Goal: Information Seeking & Learning: Find specific fact

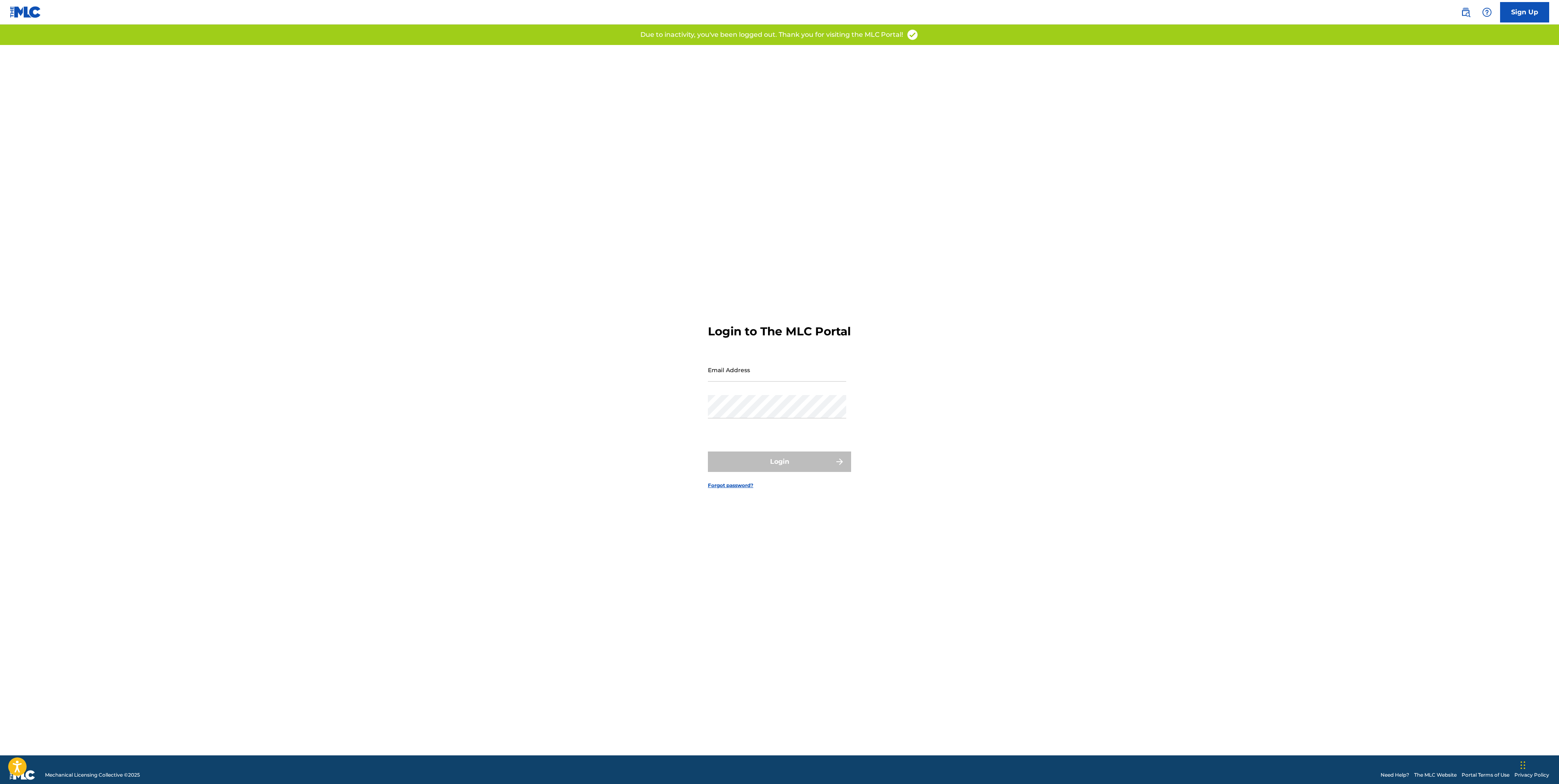
click at [768, 377] on input "Email Address" at bounding box center [777, 369] width 138 height 23
type input "[EMAIL_ADDRESS][DOMAIN_NAME]"
click at [760, 459] on button "Login" at bounding box center [780, 461] width 143 height 20
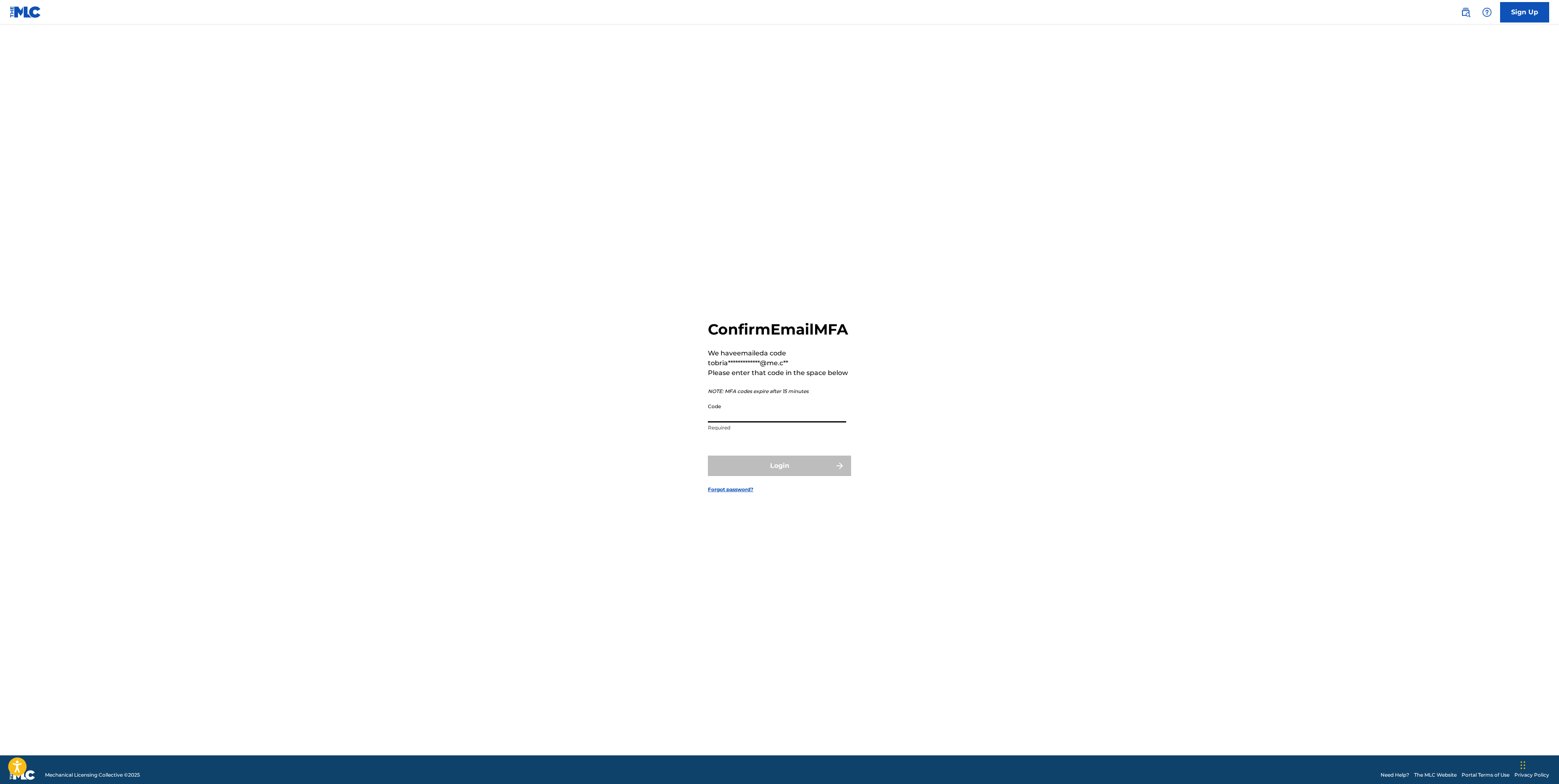
click at [775, 423] on input "Code" at bounding box center [777, 410] width 138 height 23
paste input "716490"
type input "716490"
click at [767, 472] on button "Login" at bounding box center [780, 466] width 143 height 20
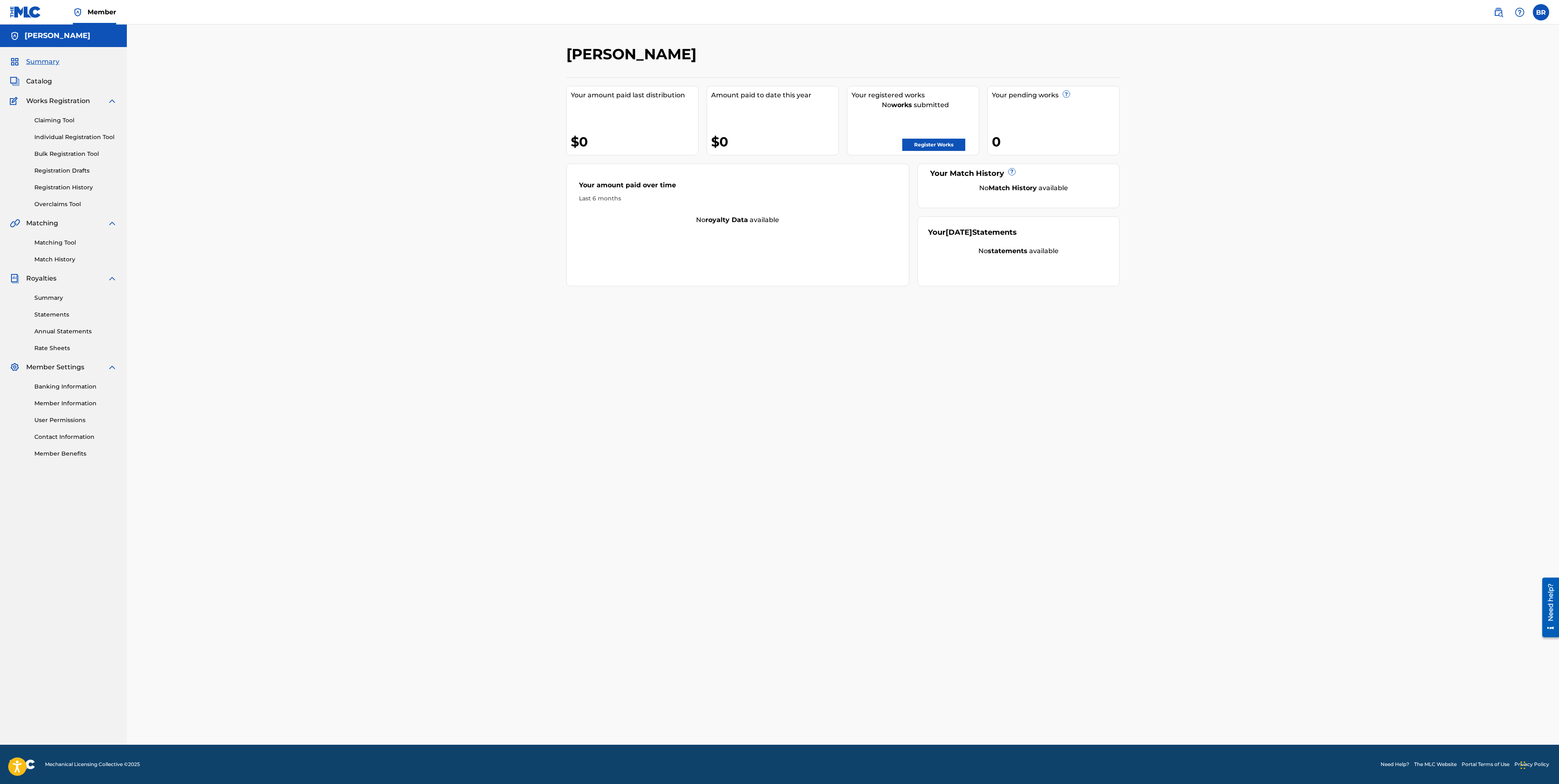
click at [67, 239] on link "Matching Tool" at bounding box center [75, 243] width 83 height 8
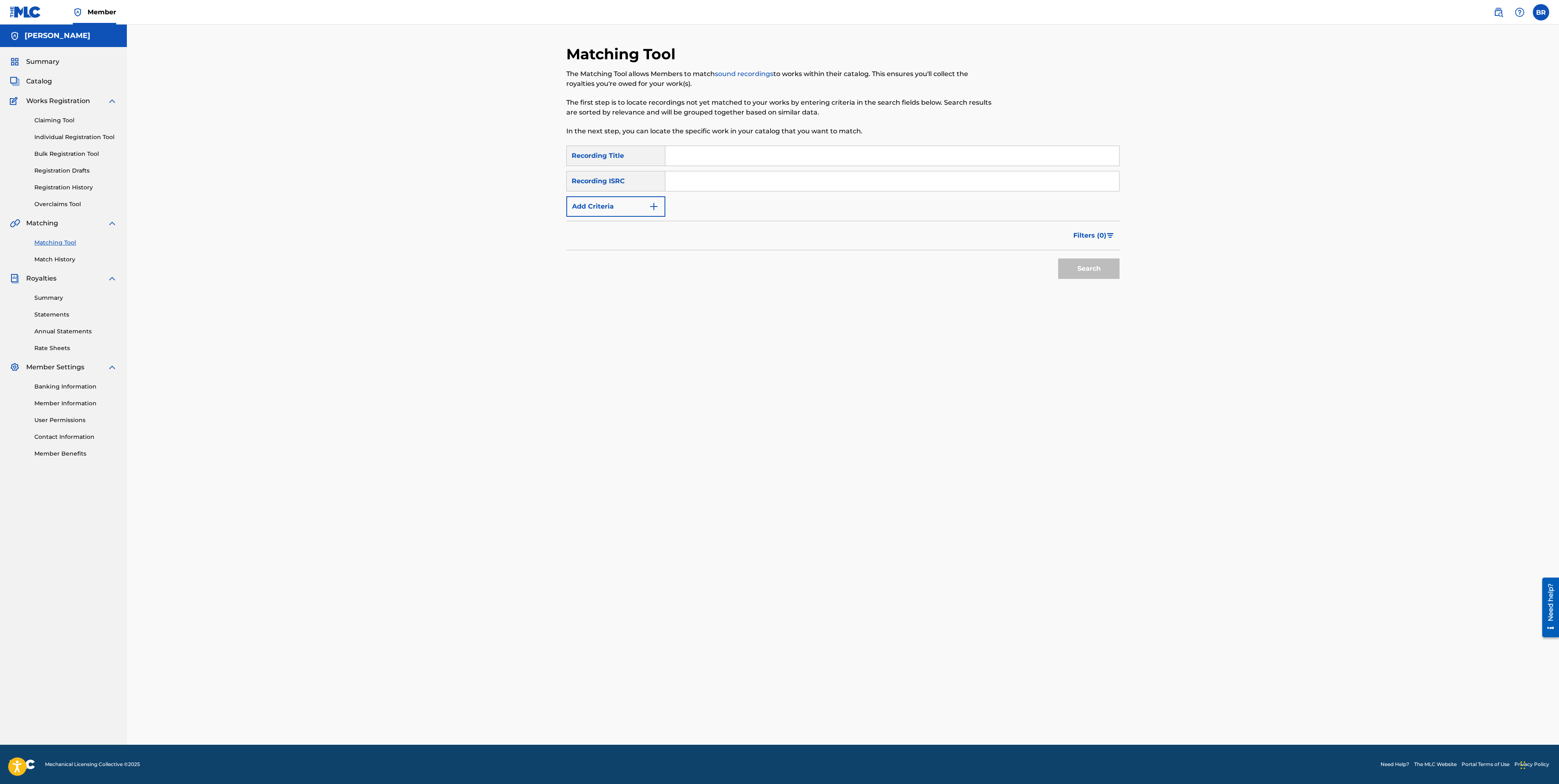
click at [666, 198] on div "SearchWithCriteria3d5aa56c-6faf-4645-99ed-f8131fee5fa7 Recording Title SearchWi…" at bounding box center [843, 180] width 553 height 71
click at [660, 201] on button "Add Criteria" at bounding box center [616, 207] width 99 height 20
click at [633, 208] on div "Writer" at bounding box center [609, 206] width 74 height 10
click at [633, 230] on div "Recording Artist" at bounding box center [616, 227] width 98 height 20
click at [693, 207] on input "Search Form" at bounding box center [884, 206] width 438 height 19
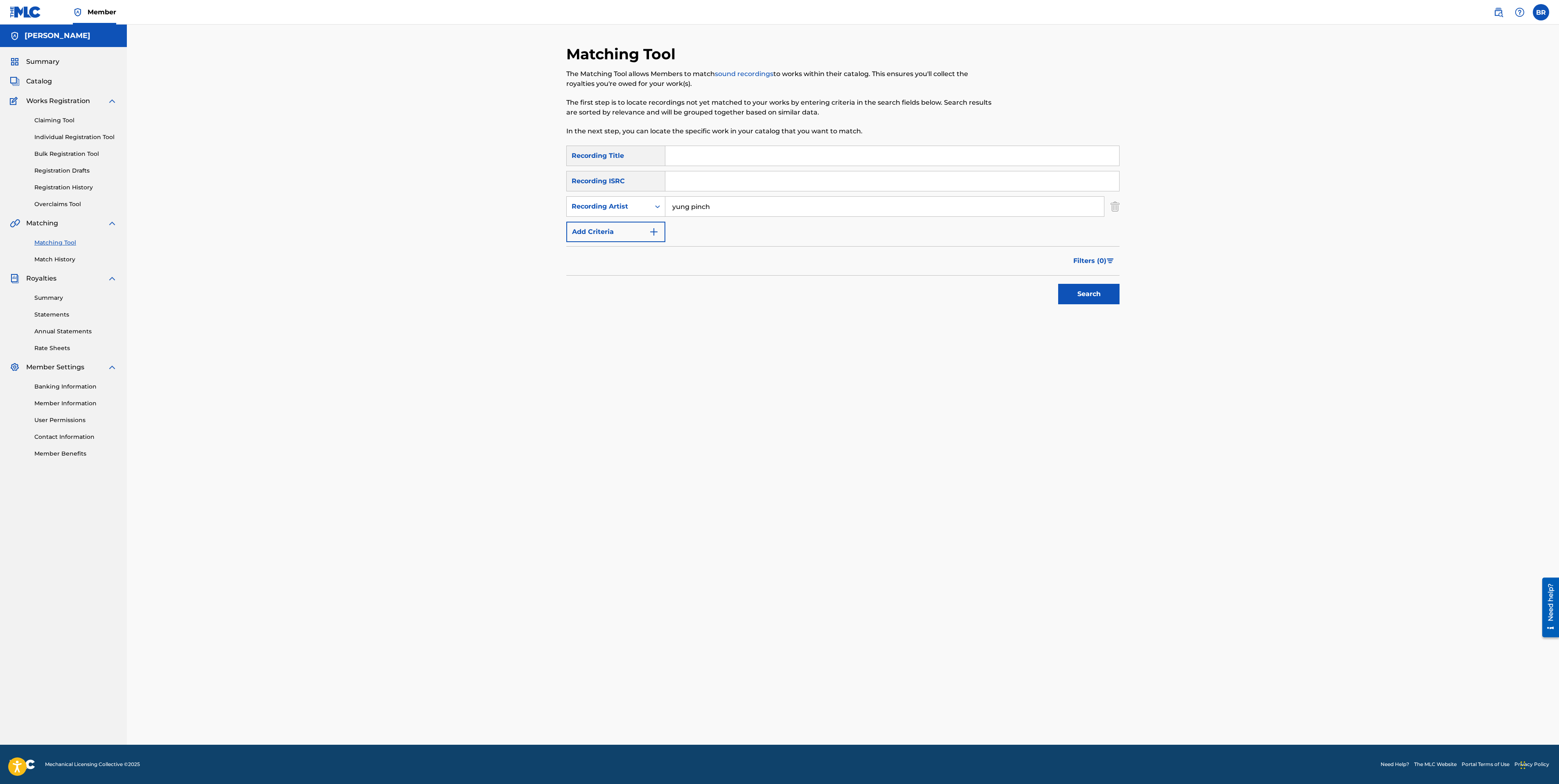
type input "yung pinch"
click at [1058, 284] on button "Search" at bounding box center [1088, 294] width 62 height 20
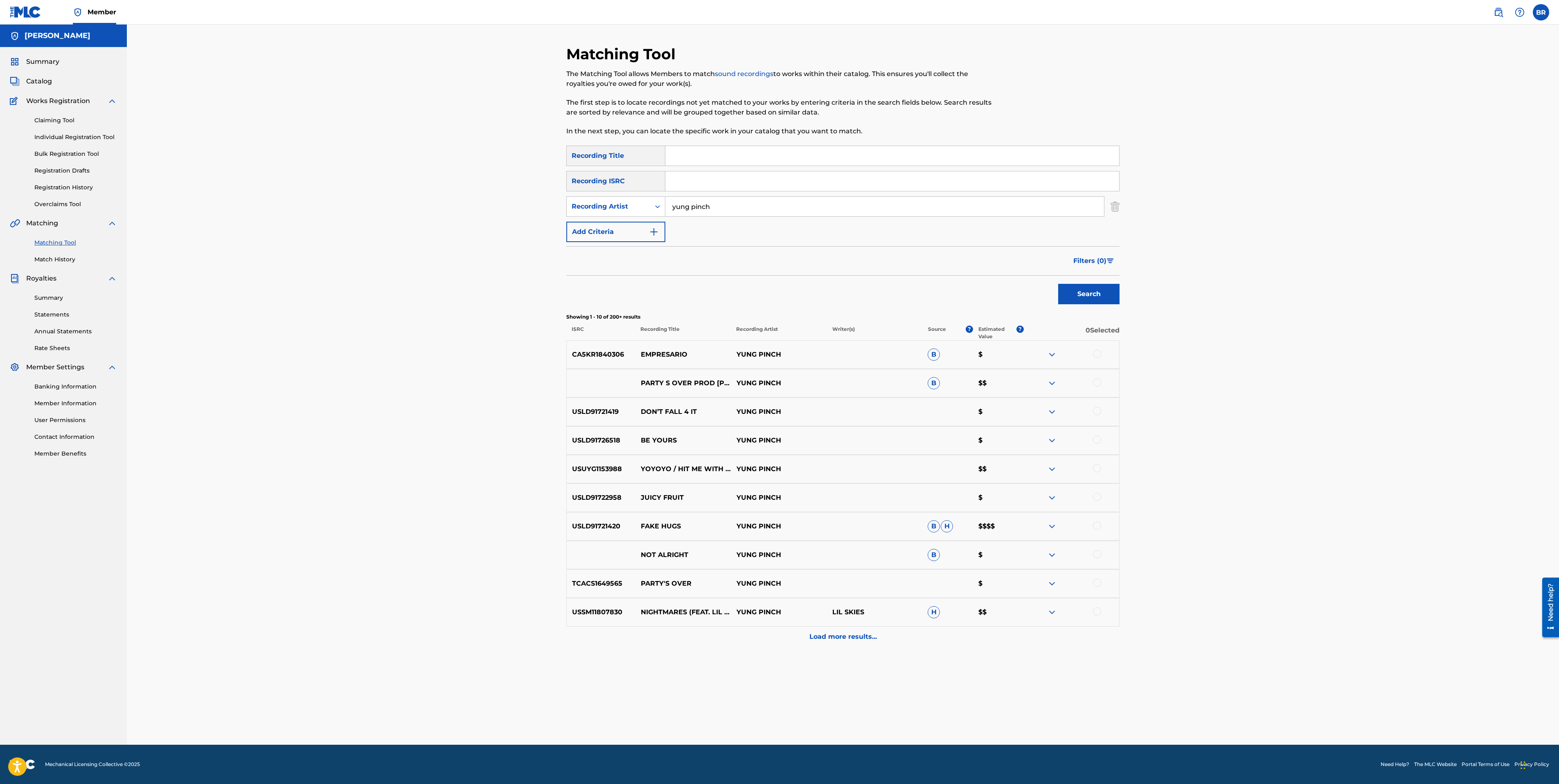
click at [1107, 259] on img "Search Form" at bounding box center [1110, 260] width 7 height 5
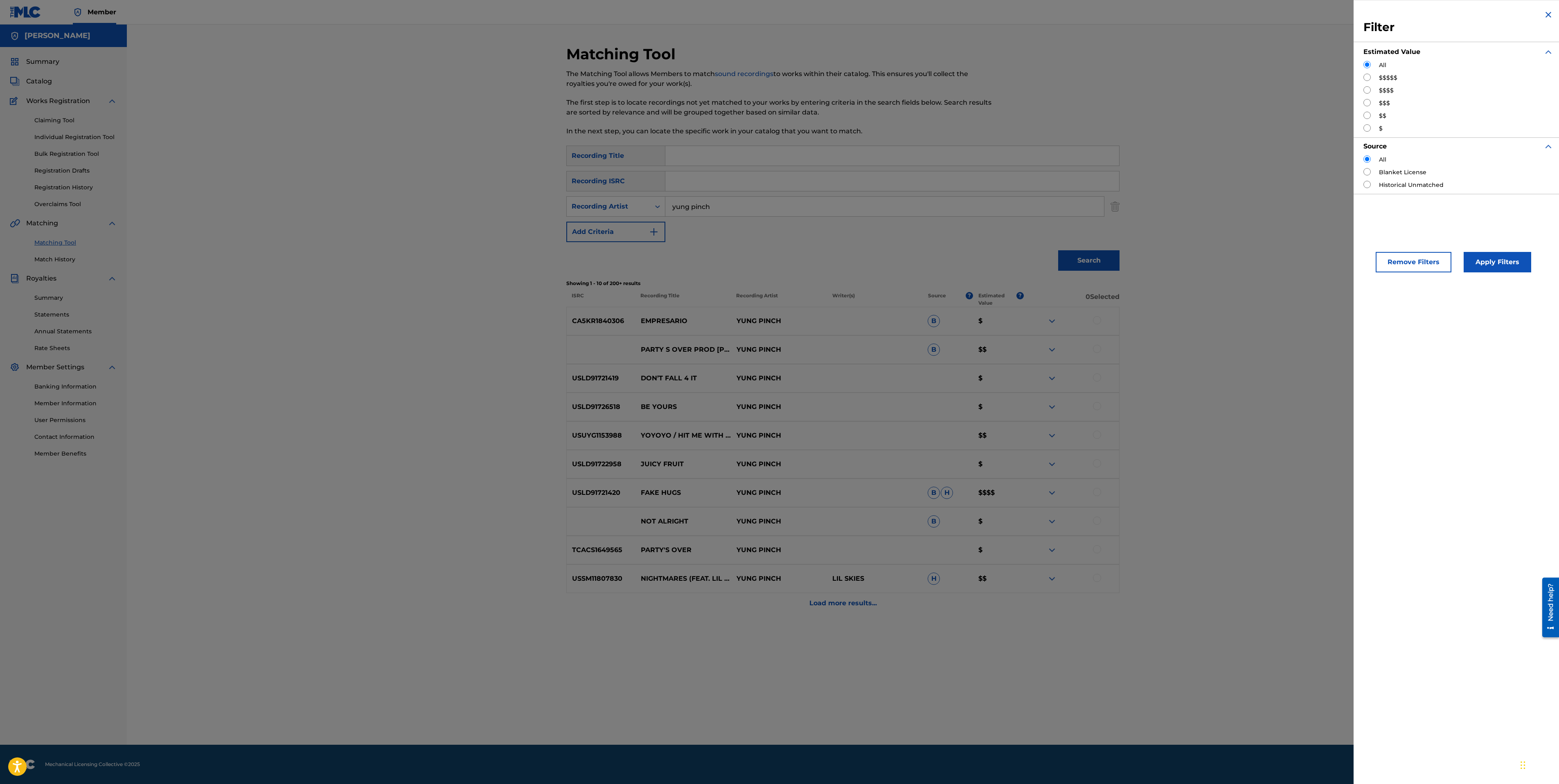
click at [1369, 77] on input "Search Form" at bounding box center [1367, 77] width 7 height 7
radio input "true"
click at [1527, 267] on button "Apply Filters" at bounding box center [1496, 262] width 67 height 20
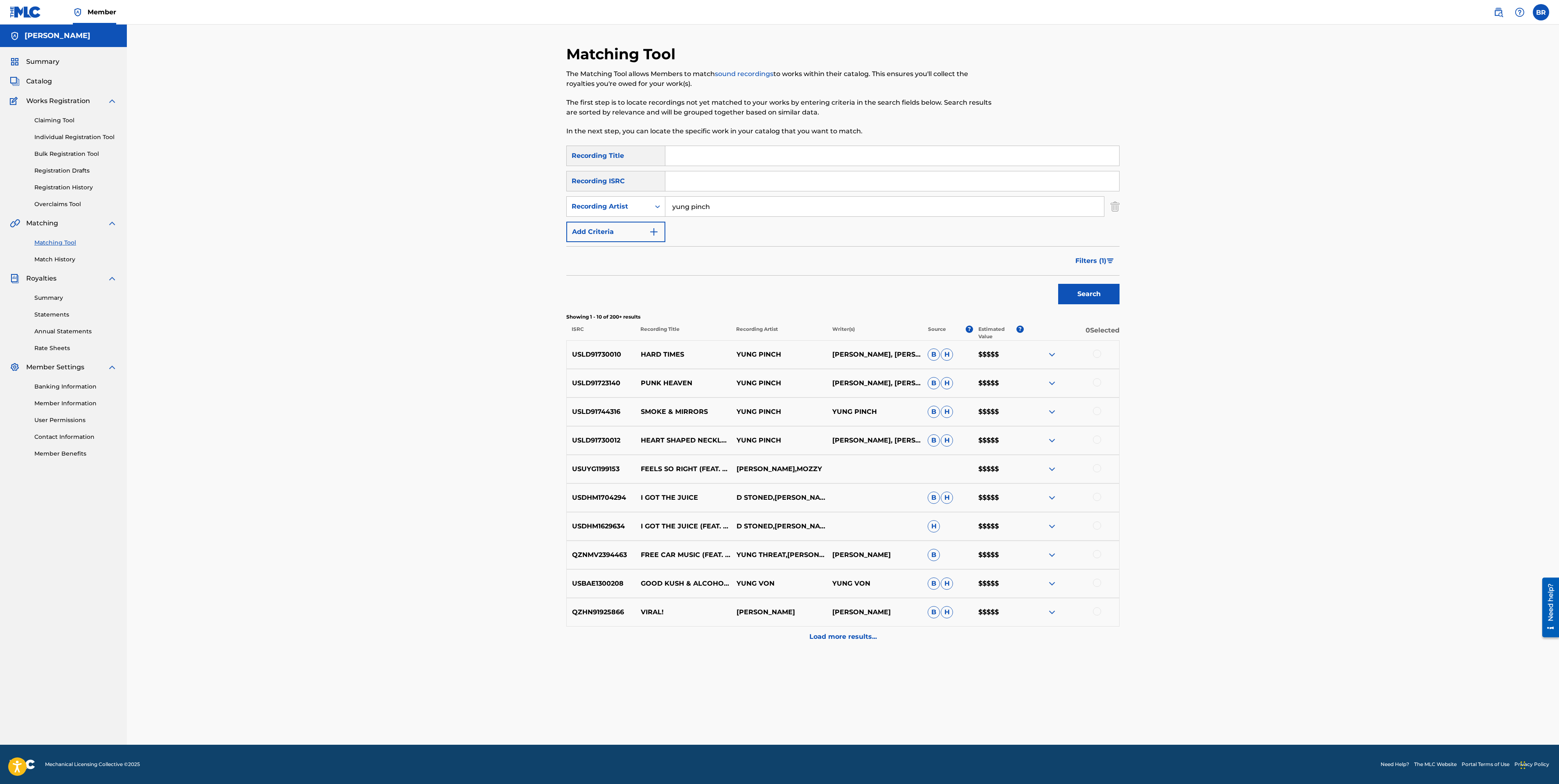
click at [1093, 263] on span "Filters ( 1 )" at bounding box center [1091, 261] width 31 height 10
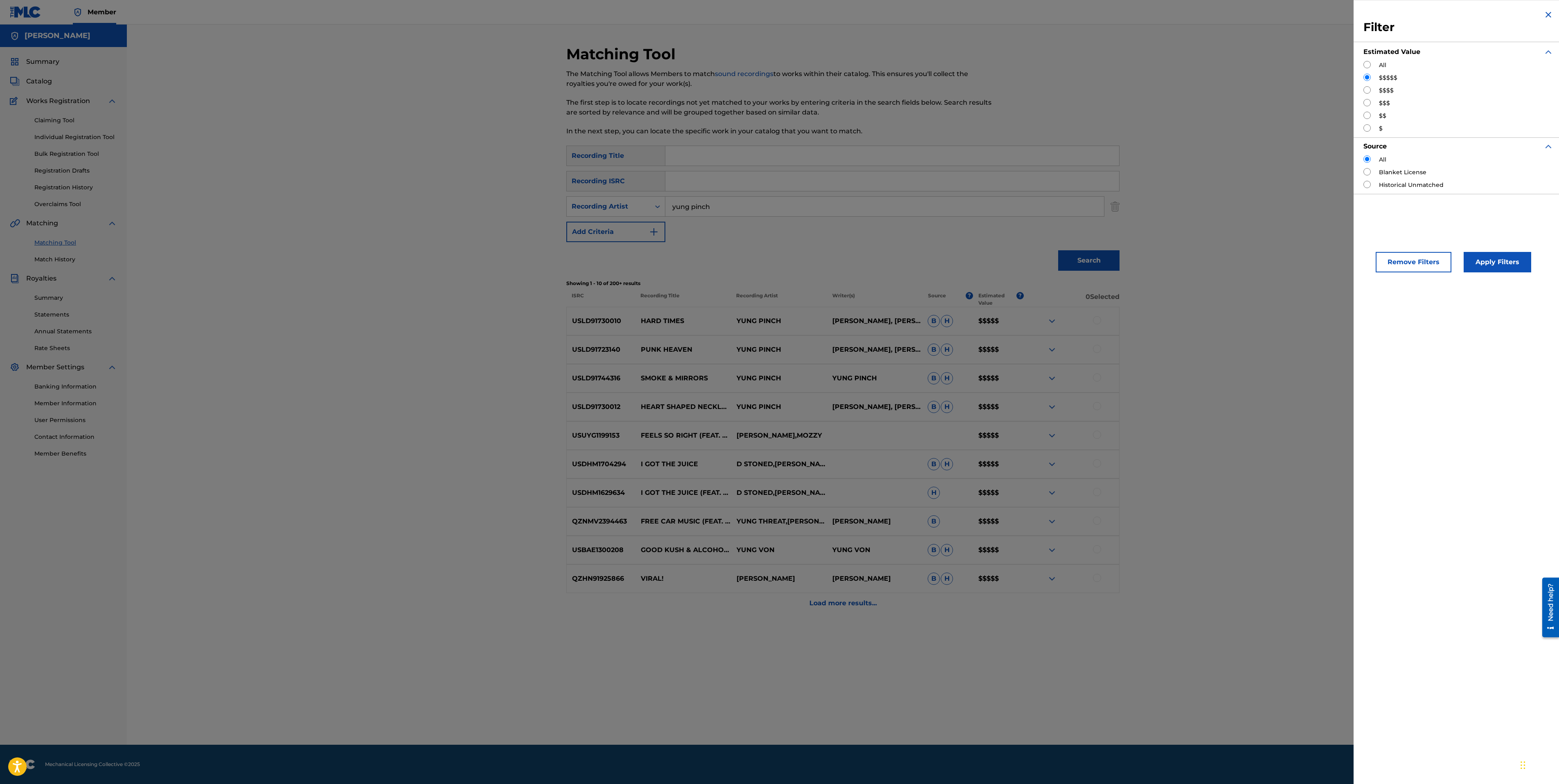
click at [1368, 68] on div "All" at bounding box center [1458, 64] width 190 height 8
click at [1367, 65] on input "Search Form" at bounding box center [1367, 64] width 7 height 7
radio input "true"
click at [1490, 256] on button "Apply Filters" at bounding box center [1496, 262] width 67 height 20
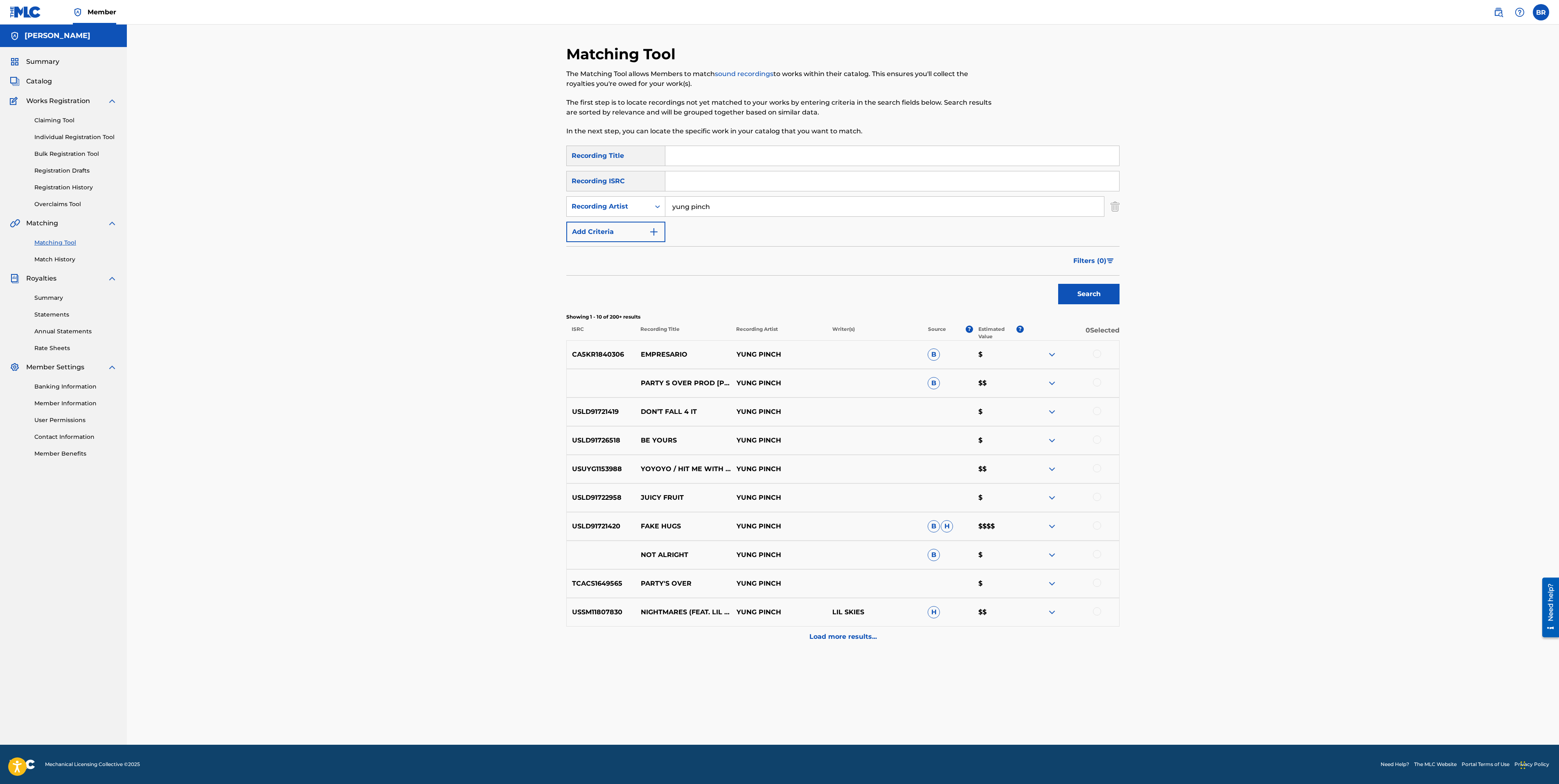
click at [852, 629] on div "Load more results..." at bounding box center [843, 637] width 553 height 20
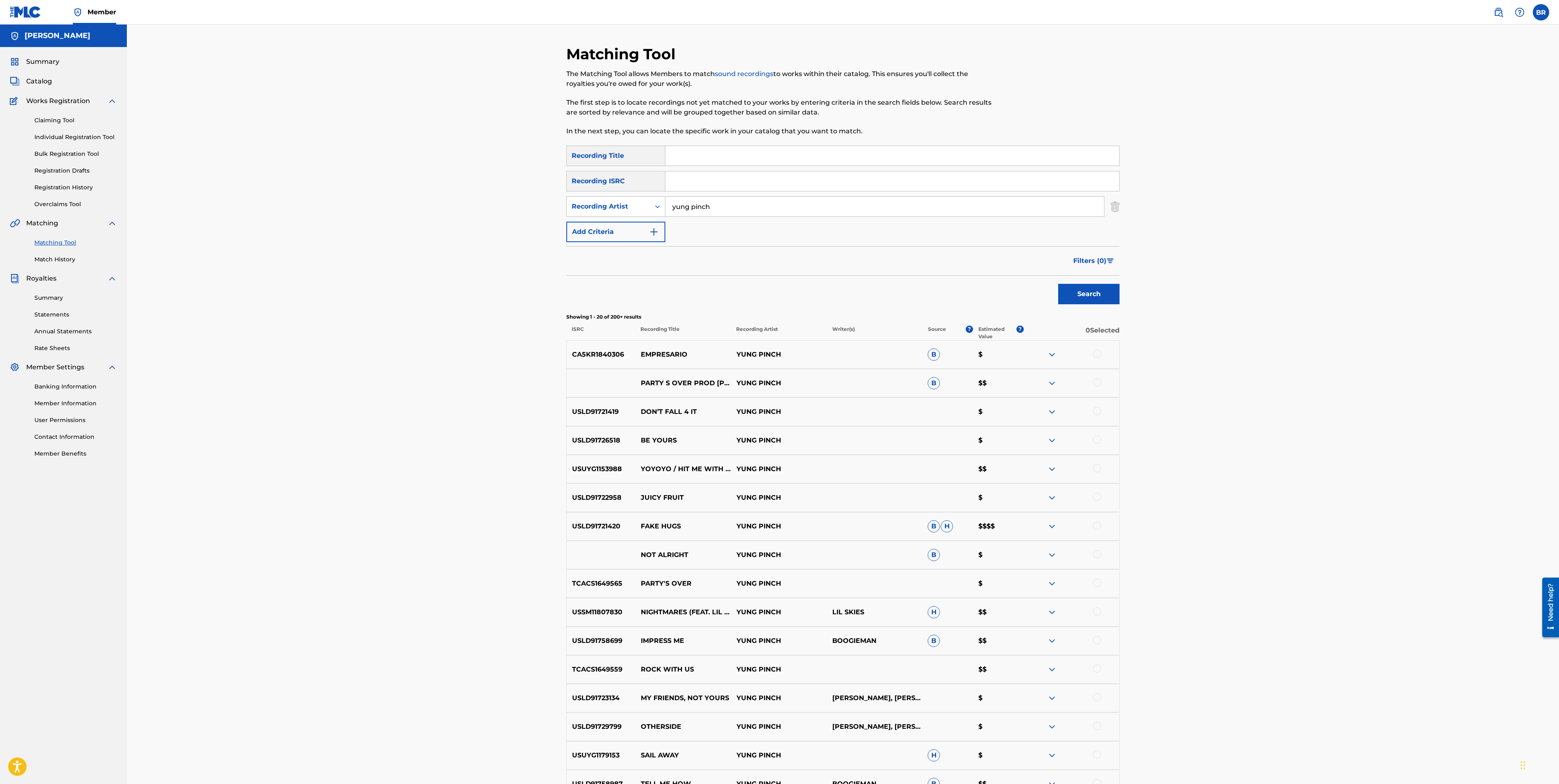
click at [1496, 13] on img at bounding box center [1498, 12] width 10 height 10
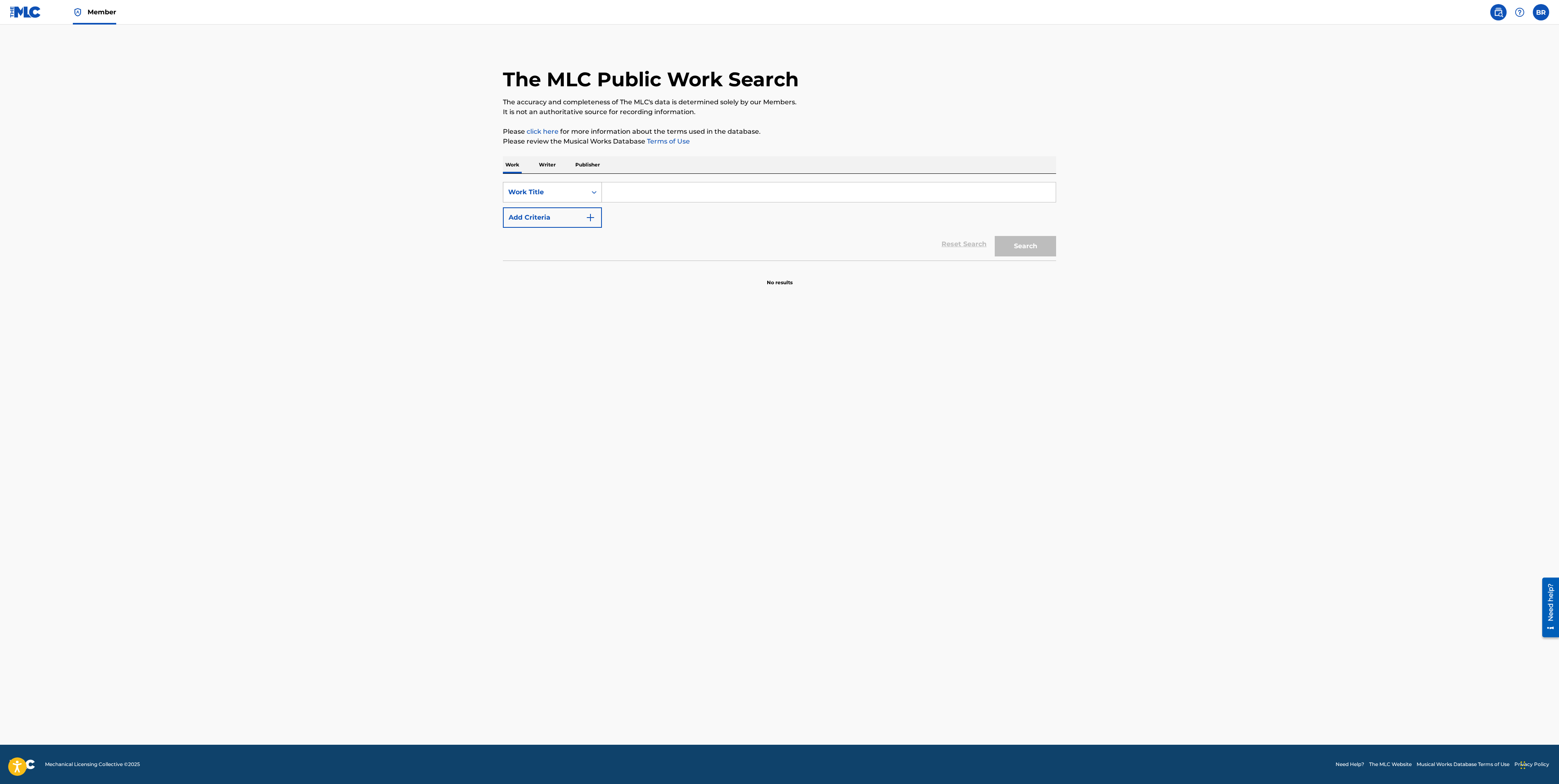
click at [517, 191] on div "Work Title" at bounding box center [545, 192] width 74 height 10
click at [552, 163] on p "Writer" at bounding box center [548, 165] width 22 height 17
click at [622, 192] on input "Search Form" at bounding box center [829, 192] width 454 height 19
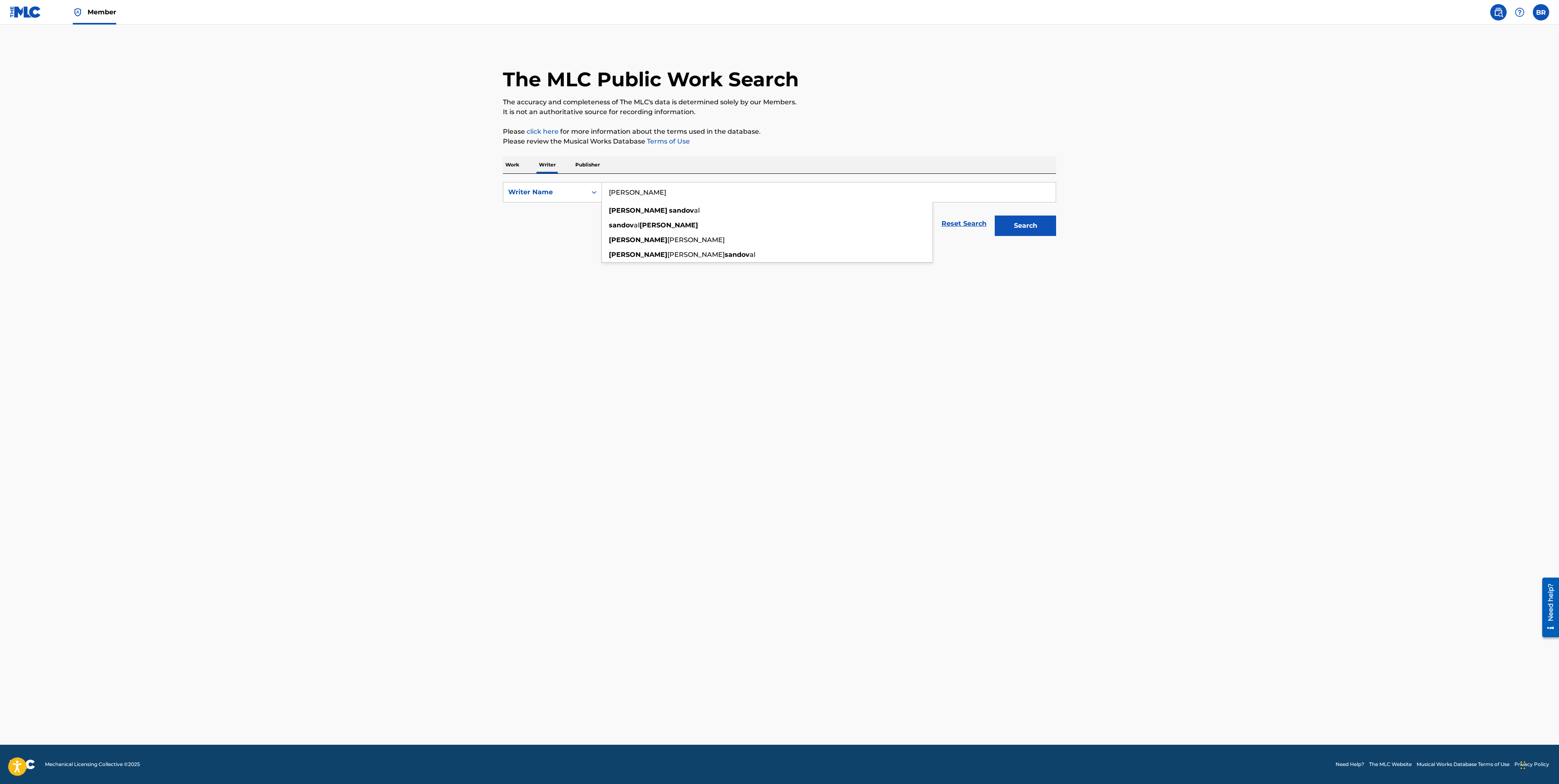
type input "[PERSON_NAME]"
click at [995, 216] on button "Search" at bounding box center [1025, 226] width 62 height 20
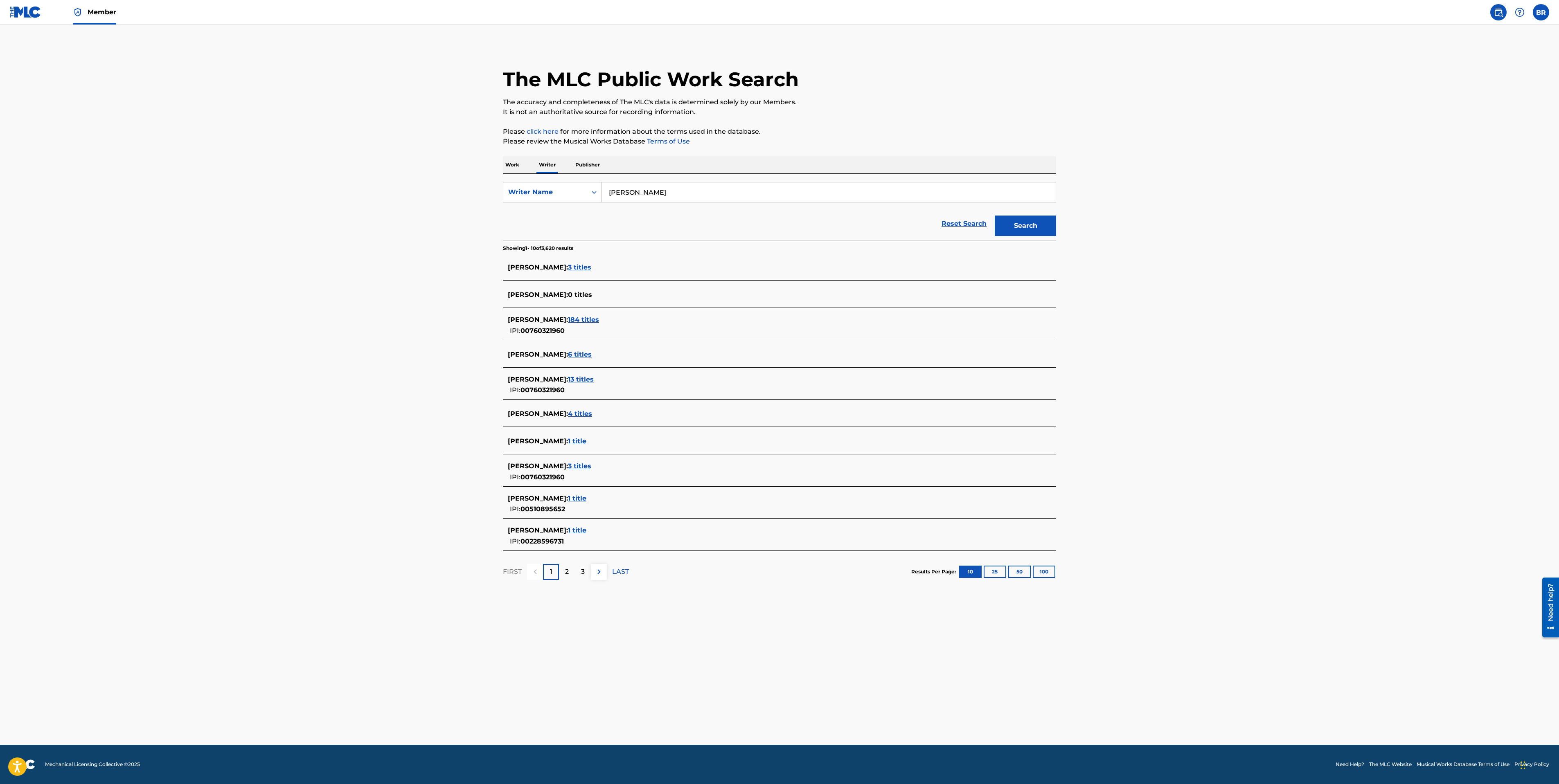
click at [598, 320] on span "184 titles" at bounding box center [584, 320] width 31 height 7
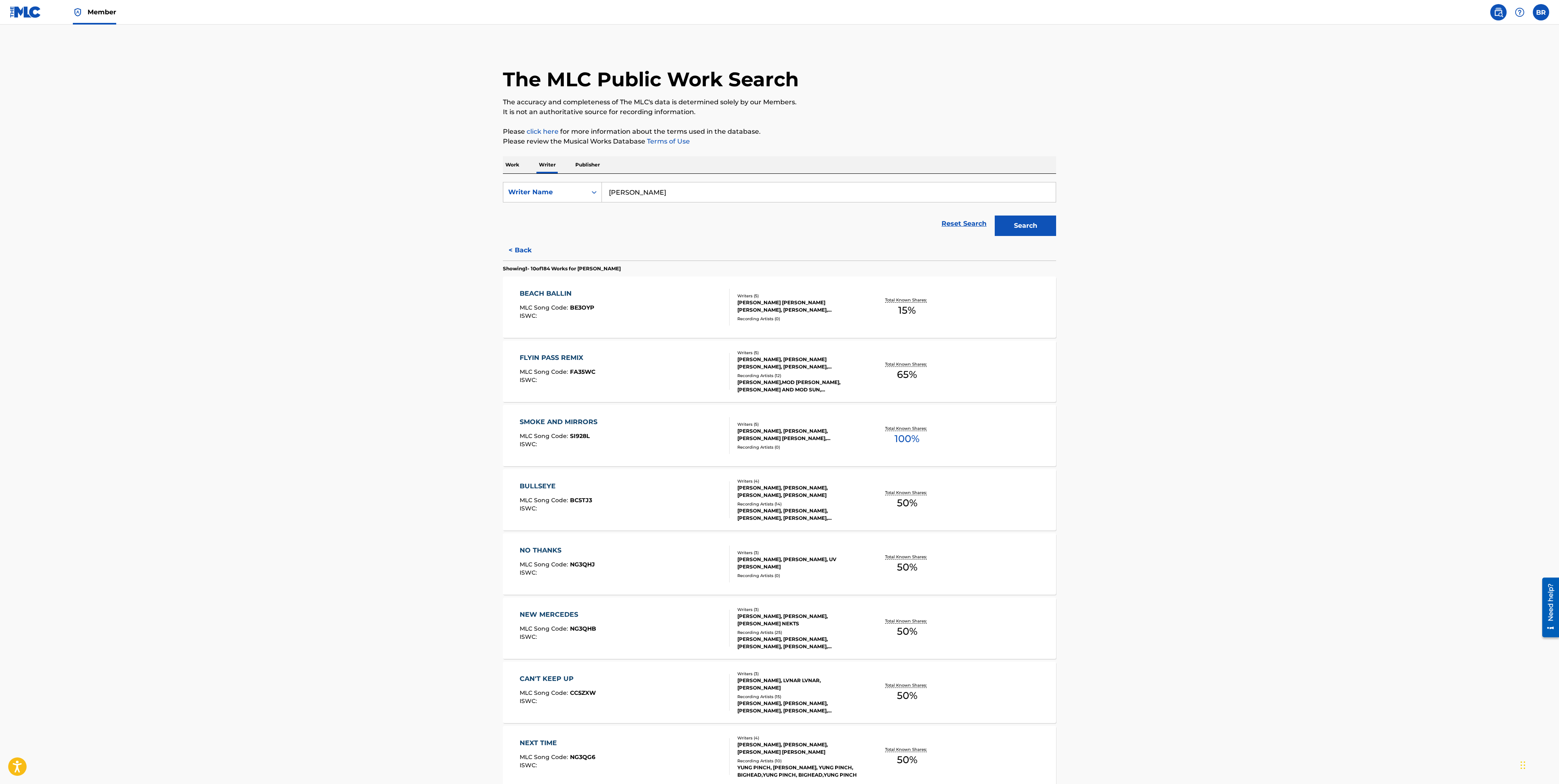
click at [547, 418] on div "SMOKE AND MIRRORS" at bounding box center [560, 422] width 82 height 10
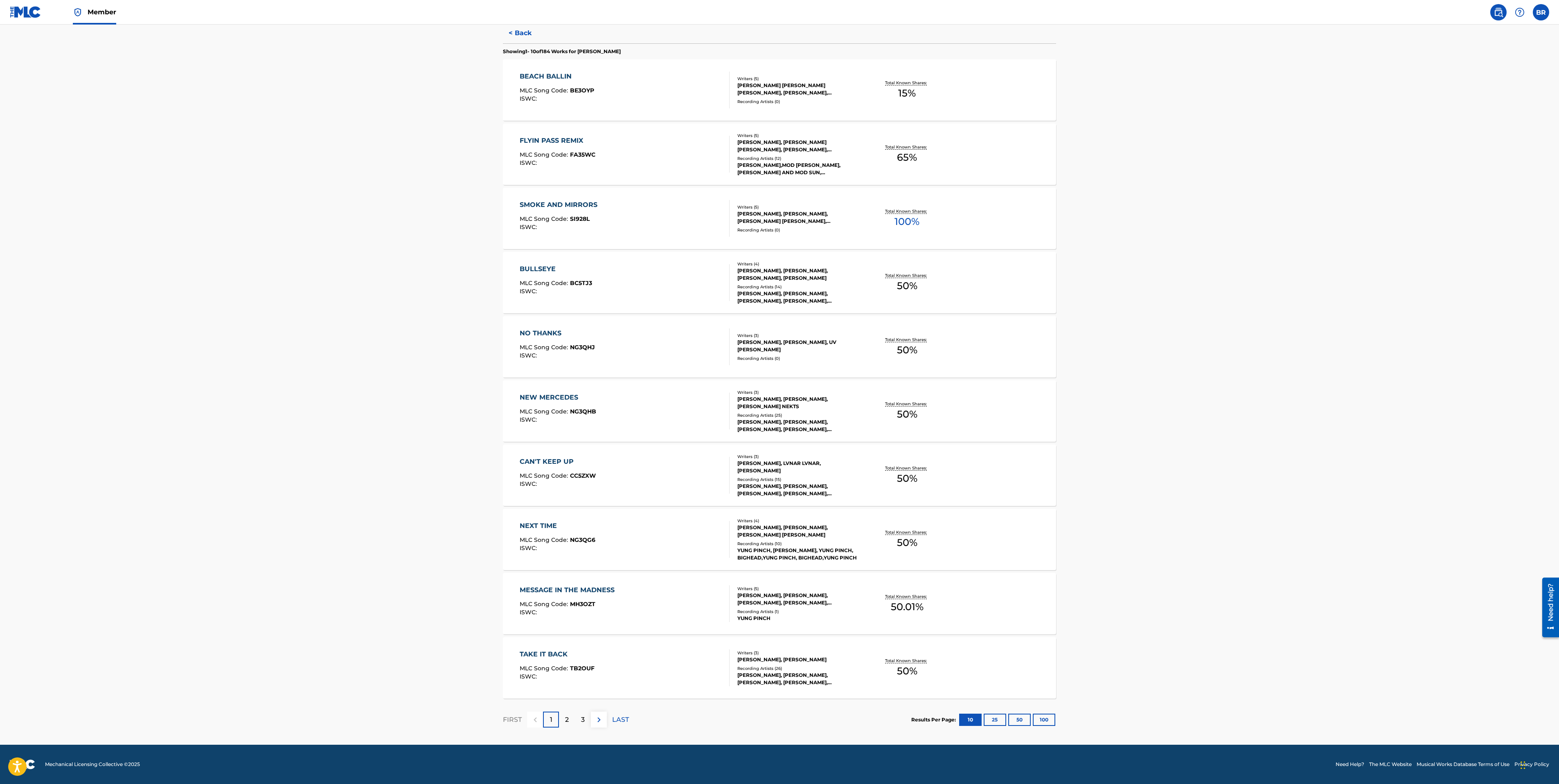
click at [541, 517] on div "NEXT TIME MLC Song Code : NG3QG6 ISWC : Writers ( 4 ) [PERSON_NAME], [PERSON_NA…" at bounding box center [780, 540] width 553 height 62
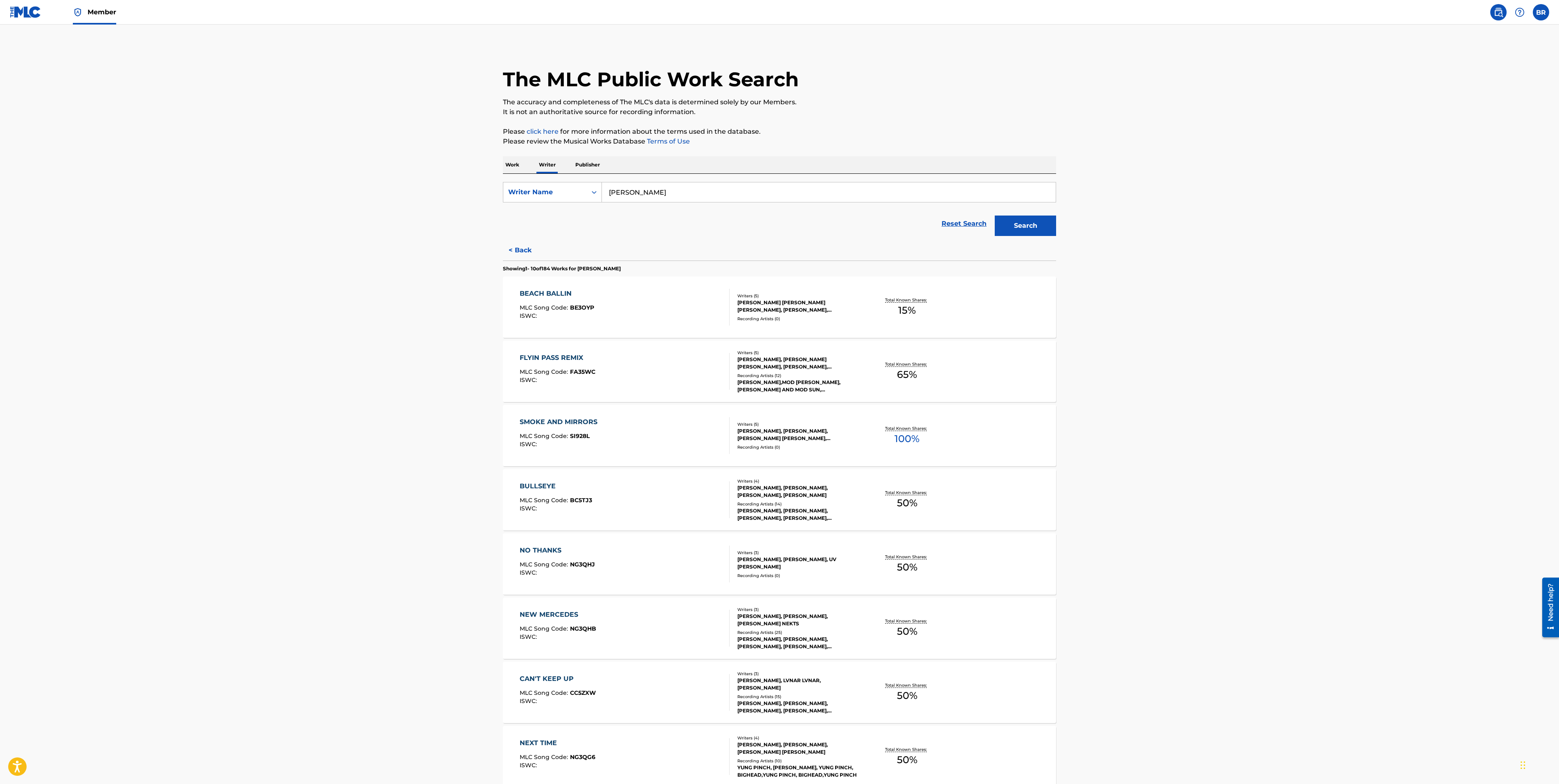
scroll to position [217, 0]
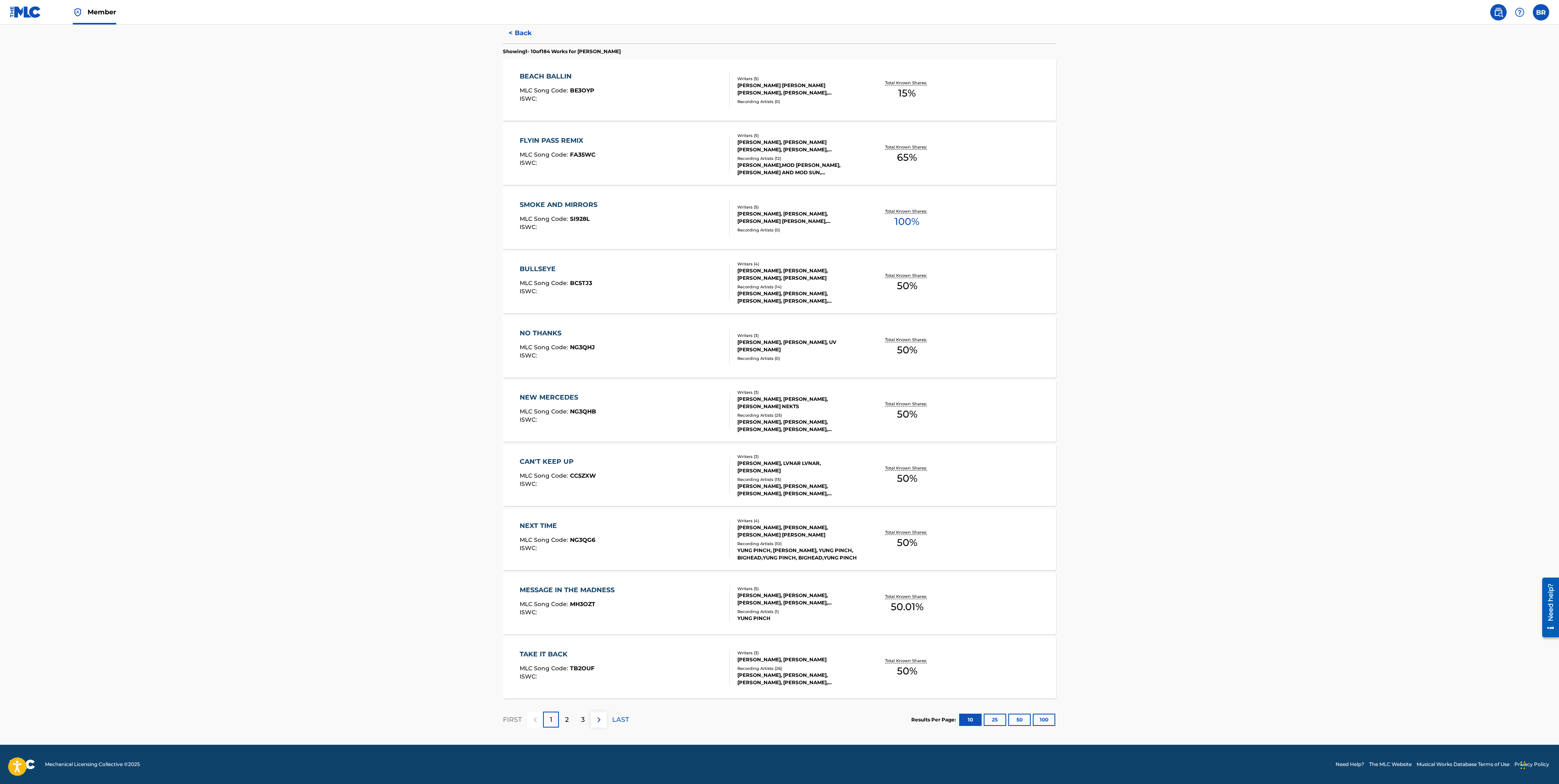
click at [540, 589] on div "MESSAGE IN THE MADNESS" at bounding box center [569, 590] width 99 height 10
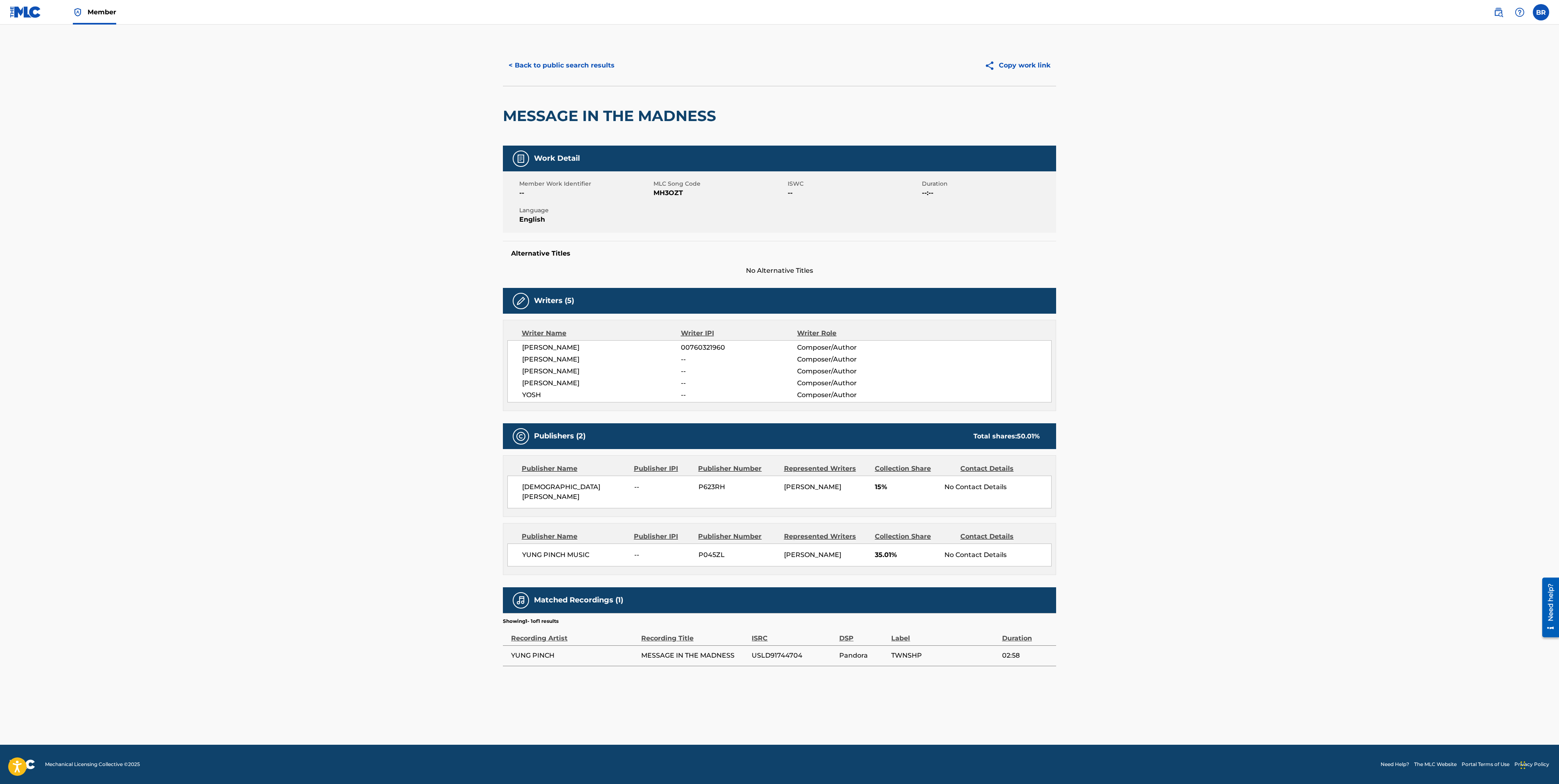
click at [302, 420] on main "< Back to public search results Copy work link MESSAGE IN THE MADNESS Work Deta…" at bounding box center [780, 385] width 1559 height 721
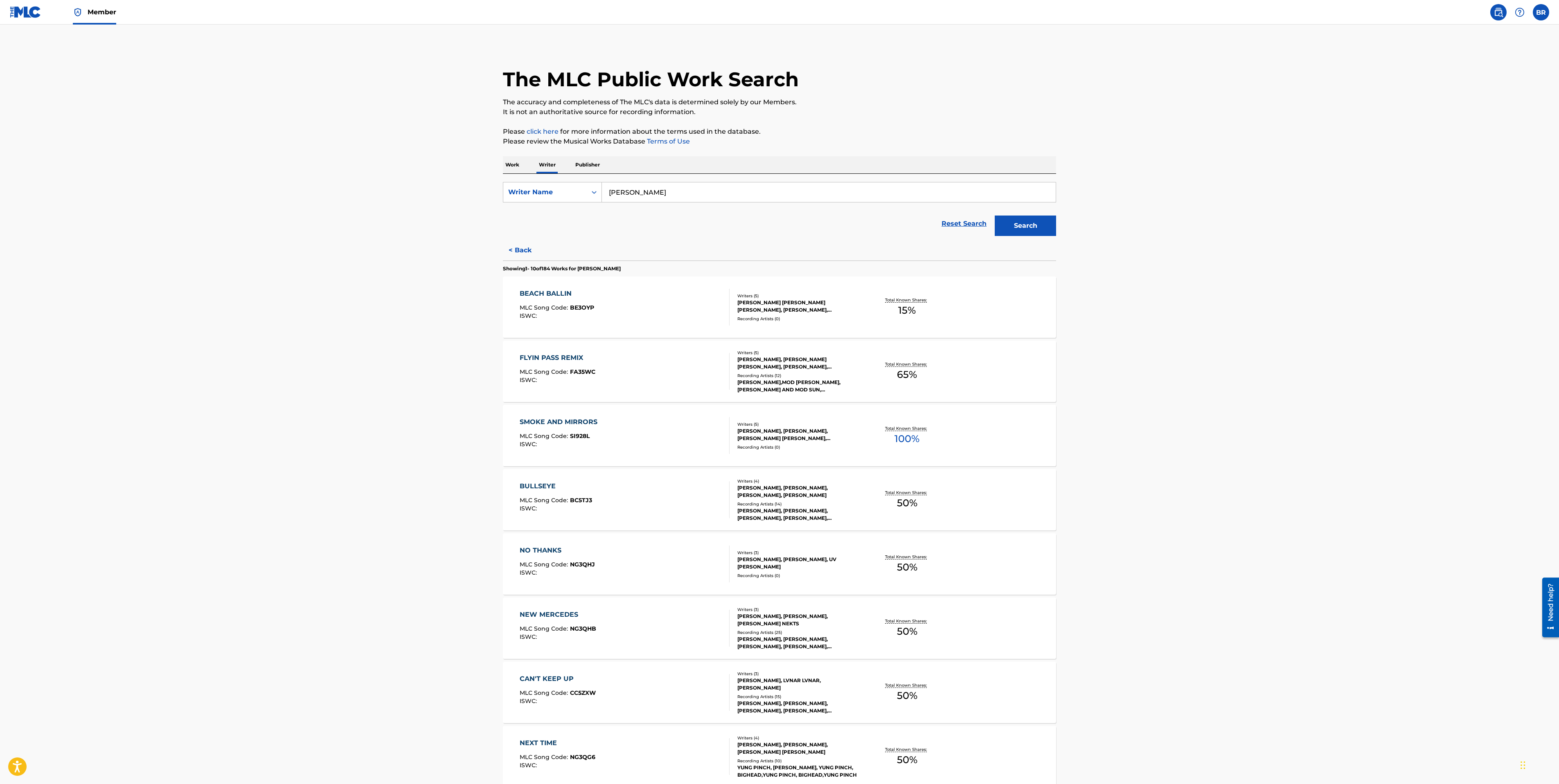
scroll to position [217, 0]
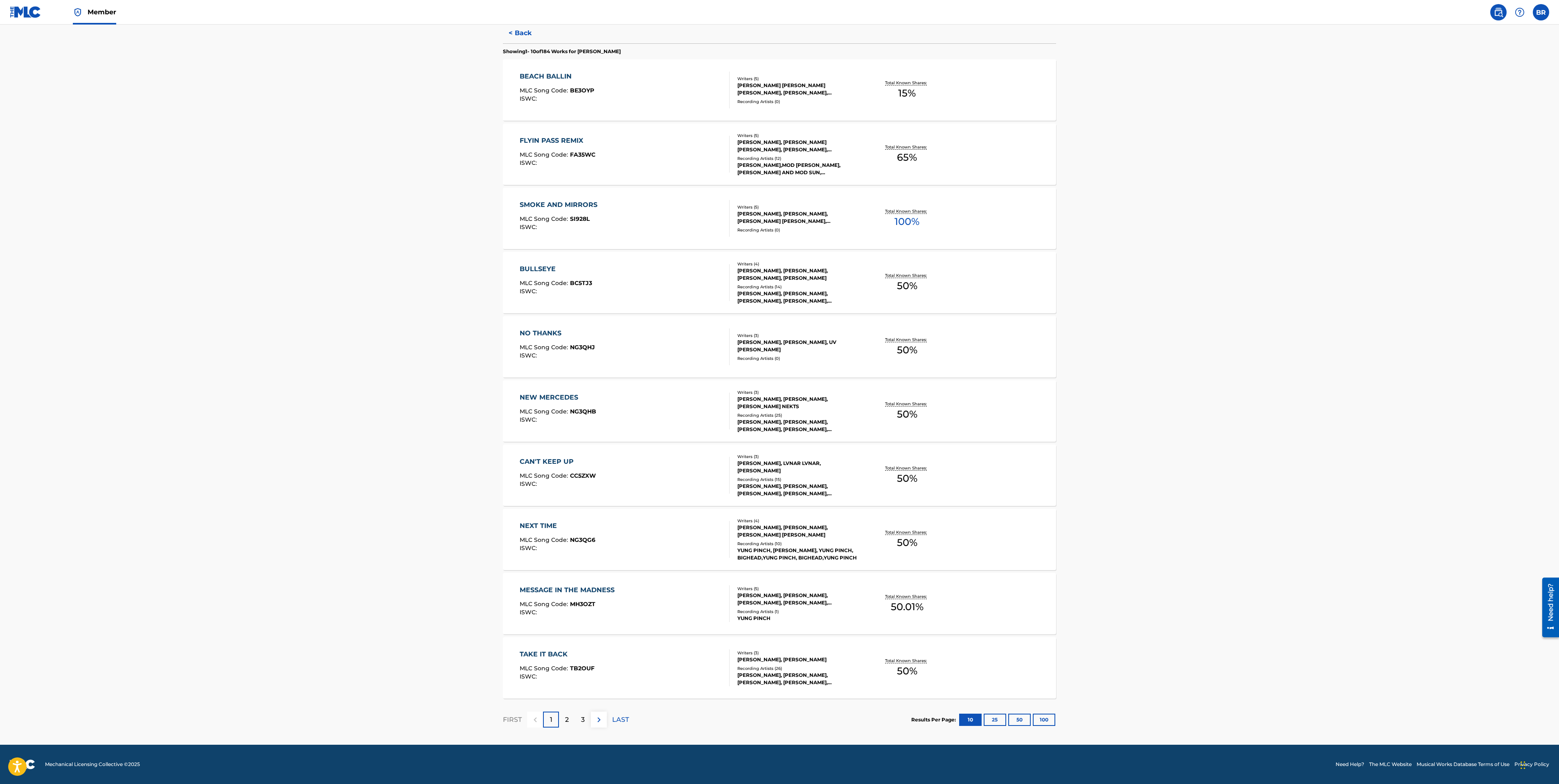
click at [563, 722] on div "2" at bounding box center [566, 720] width 16 height 16
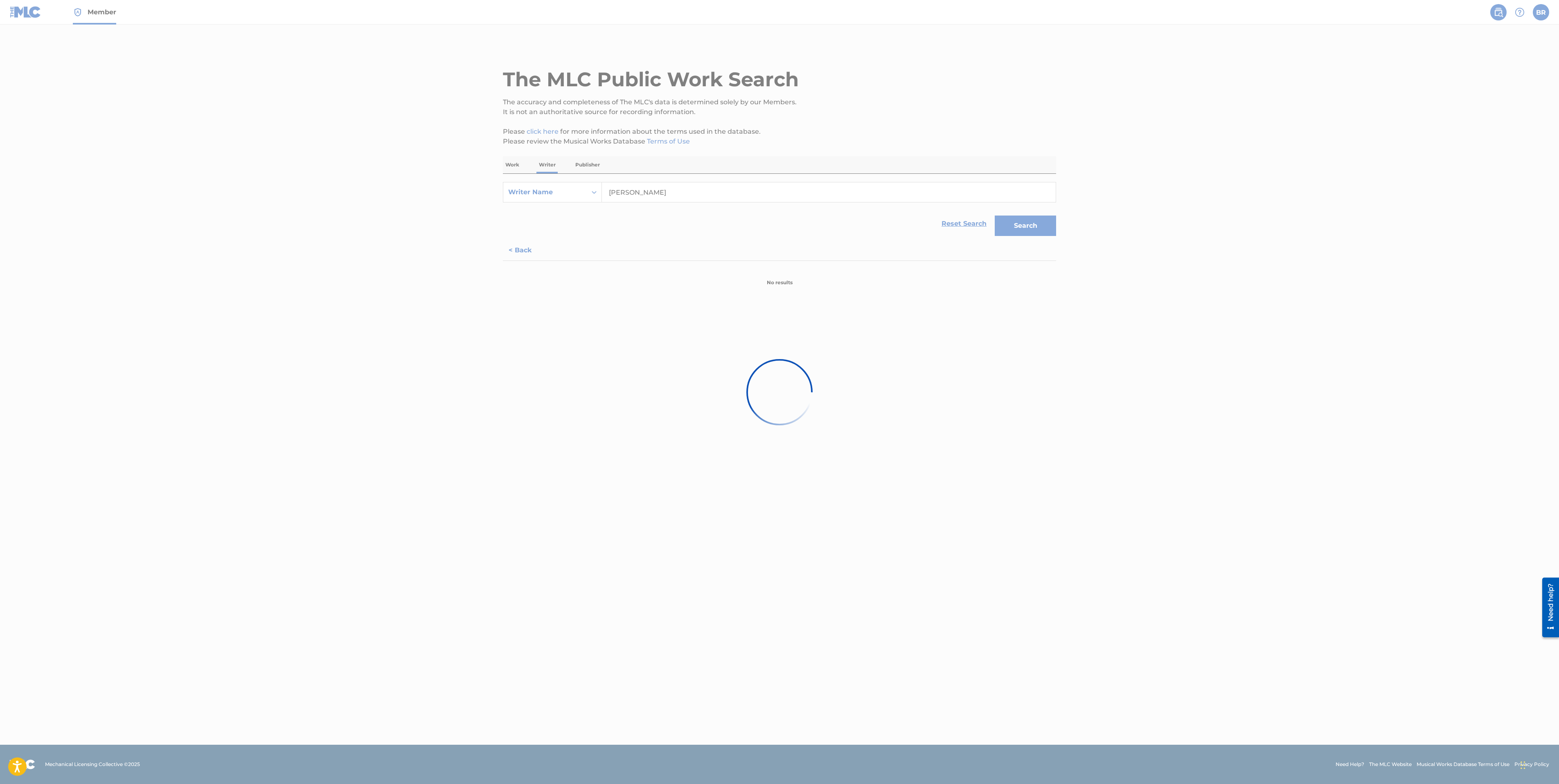
scroll to position [0, 0]
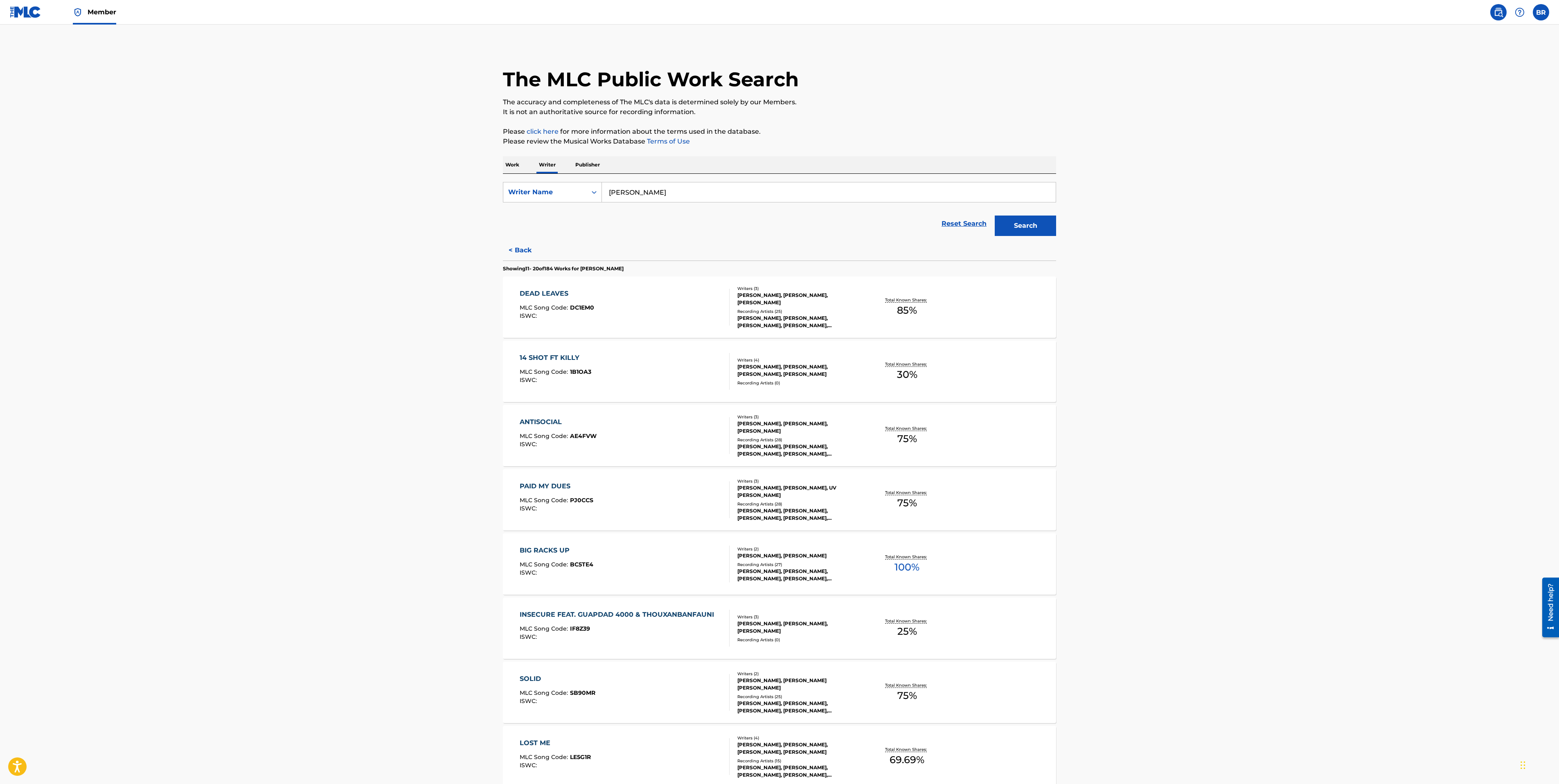
click at [554, 425] on div "ANTISOCIAL" at bounding box center [558, 422] width 77 height 10
click at [548, 420] on div "ANTISOCIAL" at bounding box center [558, 422] width 77 height 10
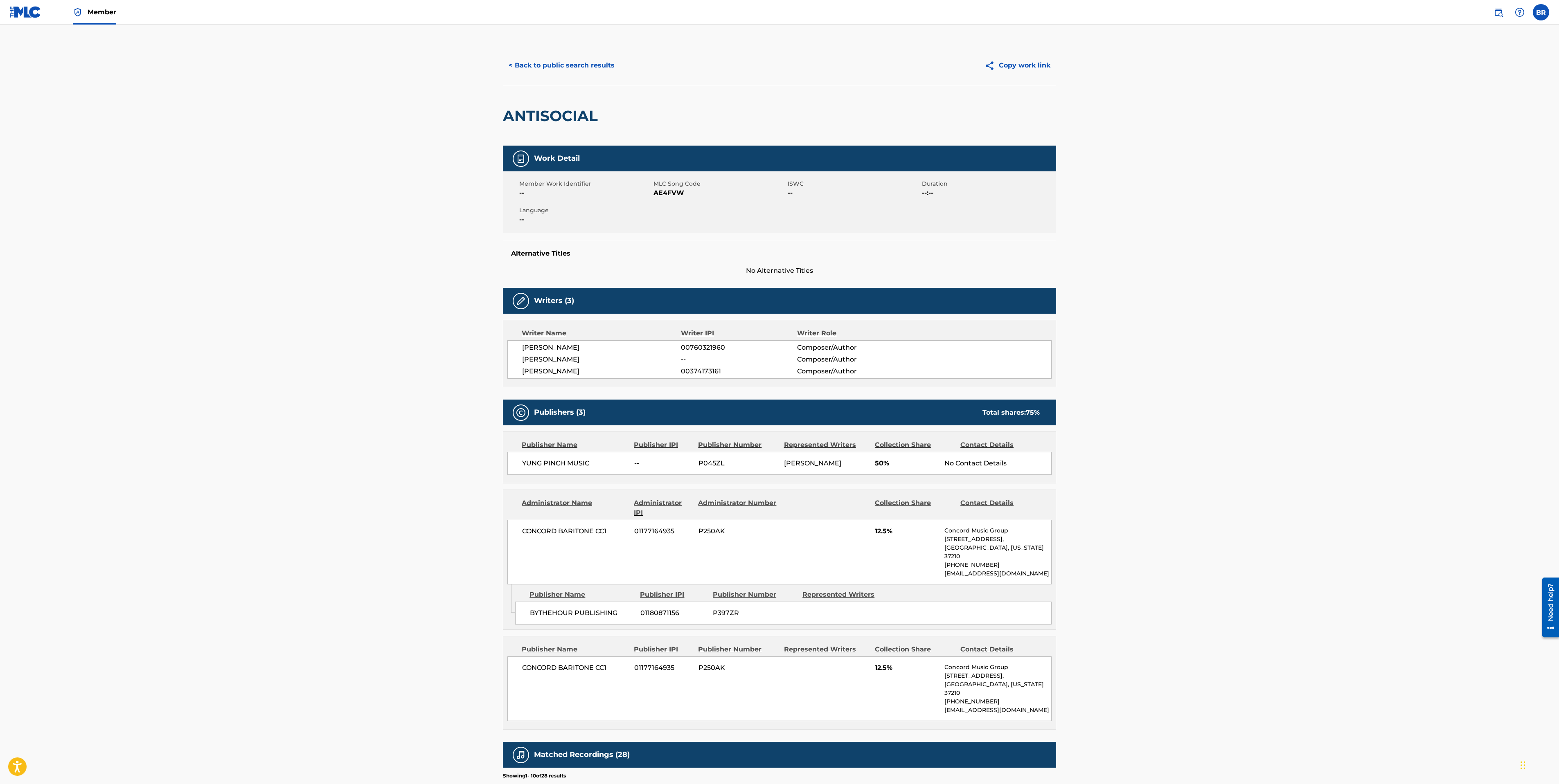
click at [597, 64] on button "< Back to public search results" at bounding box center [562, 65] width 118 height 20
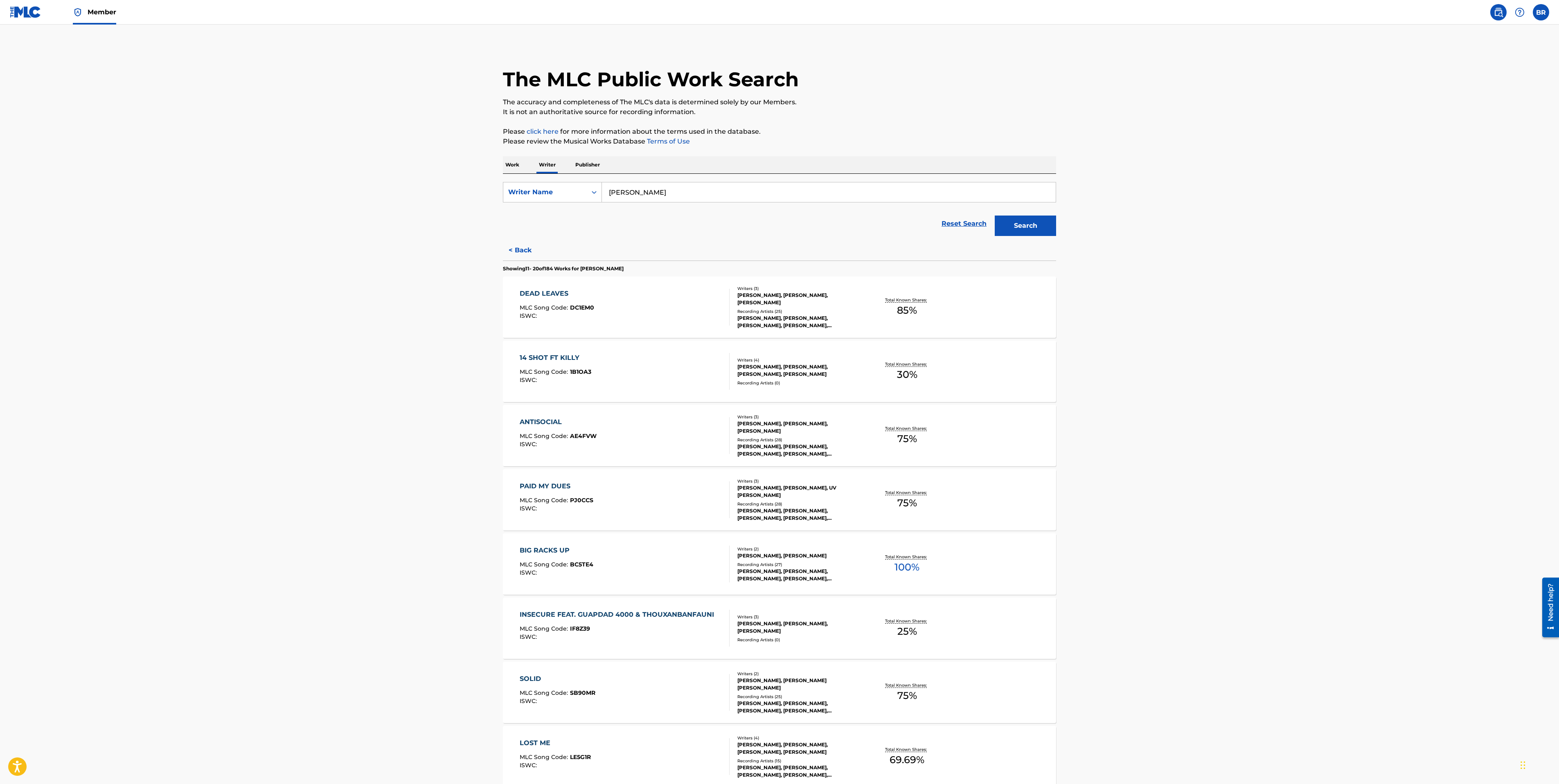
click at [619, 191] on input "[PERSON_NAME]" at bounding box center [829, 192] width 454 height 19
click at [513, 165] on p "Work" at bounding box center [512, 165] width 18 height 17
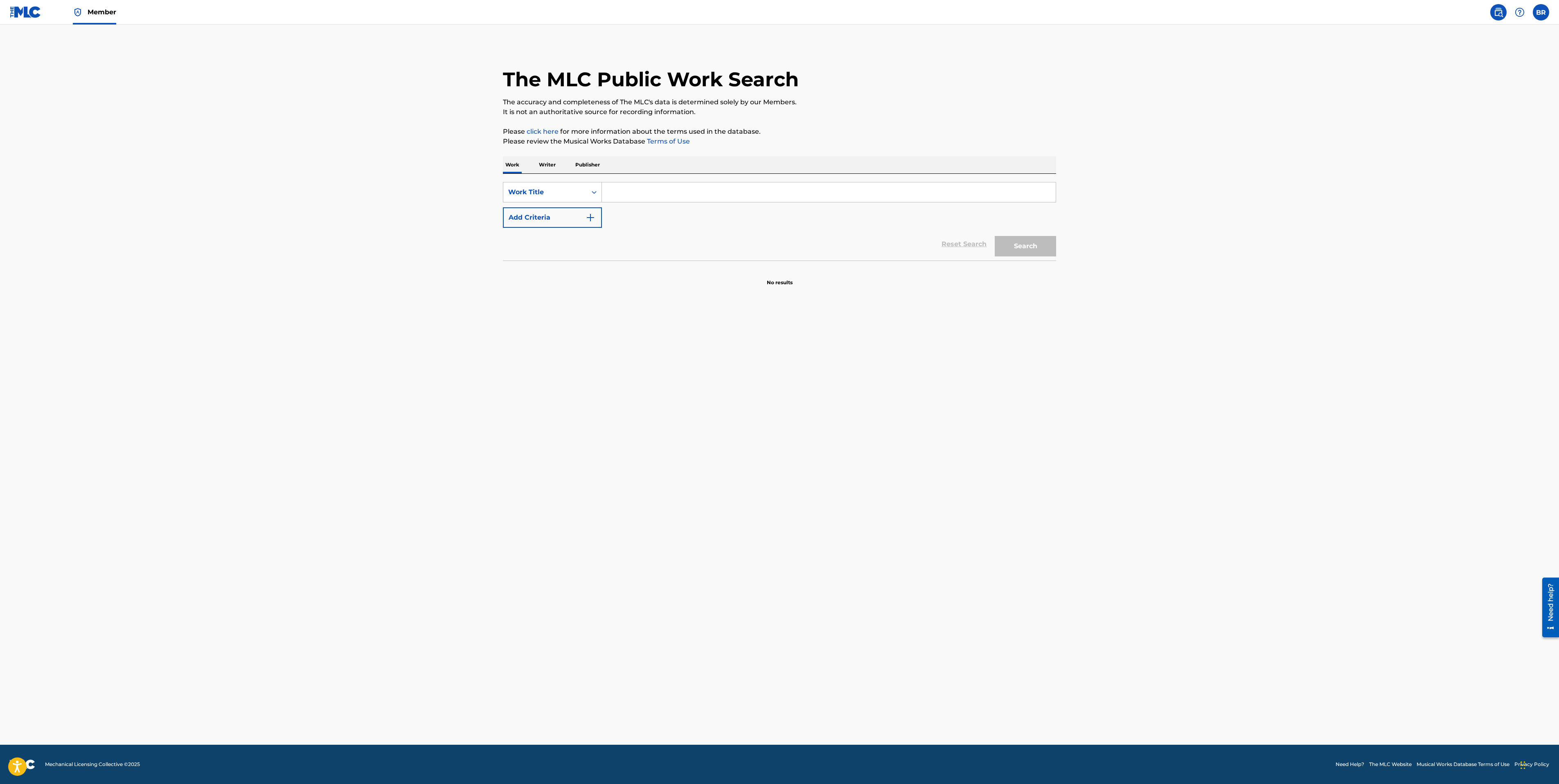
click at [642, 194] on input "Search Form" at bounding box center [829, 192] width 454 height 19
type input "psycho ceo"
click at [653, 210] on div "psycho ceo" at bounding box center [768, 210] width 331 height 15
click at [1037, 253] on button "Search" at bounding box center [1025, 246] width 62 height 20
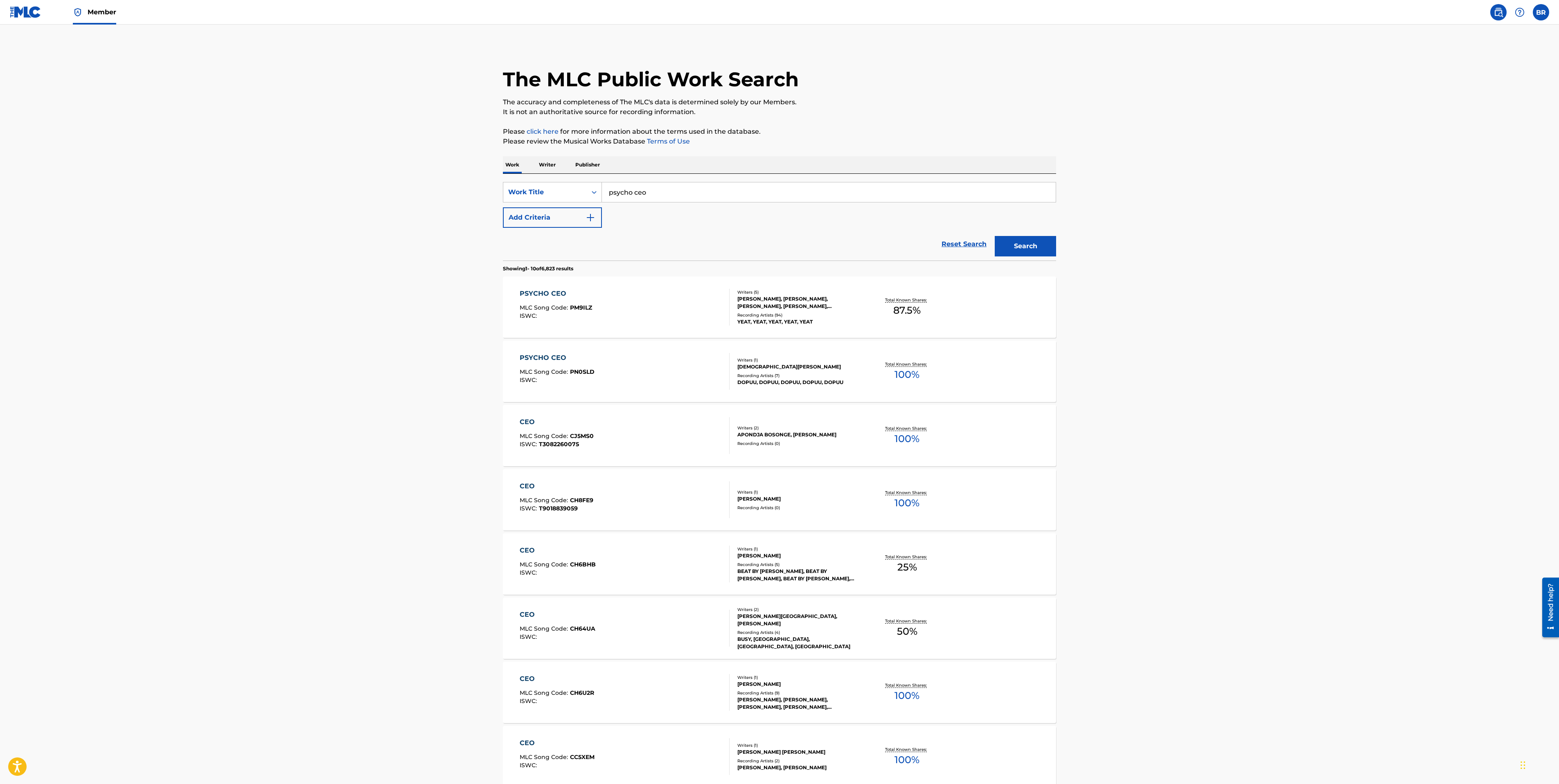
click at [553, 285] on div "PSYCHO CEO MLC Song Code : PM9ILZ ISWC : Writers ( 5 ) [PERSON_NAME], [PERSON_N…" at bounding box center [780, 307] width 553 height 62
